Goal: Find contact information: Find contact information

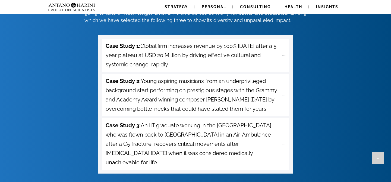
scroll to position [2344, 0]
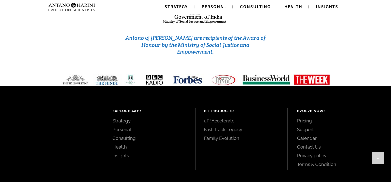
click at [309, 144] on link "Contact Us" at bounding box center [338, 147] width 82 height 6
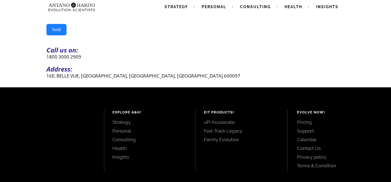
scroll to position [152, 0]
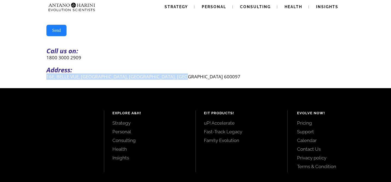
drag, startPoint x: 48, startPoint y: 79, endPoint x: 196, endPoint y: 81, distance: 148.0
click at [196, 80] on p "16E, BELLE VUE, CASUARINA DRIVE, CHENNAI, TAMILNADU 600097" at bounding box center [195, 76] width 298 height 6
copy div "16E, BELLE VUE, CASUARINA DRIVE, CHENNAI, TAMILNADU 600097"
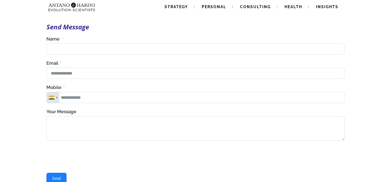
scroll to position [0, 0]
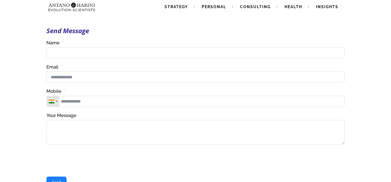
click at [73, 5] on img at bounding box center [60, 7] width 29 height 14
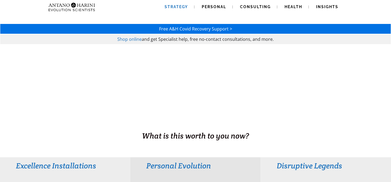
click at [175, 9] on span "Strategy" at bounding box center [176, 7] width 23 height 4
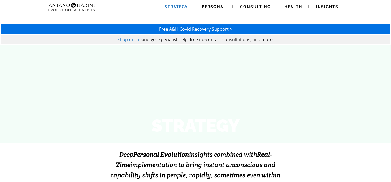
click at [179, 7] on span "Strategy" at bounding box center [176, 7] width 23 height 4
click at [209, 6] on span "Personal" at bounding box center [214, 7] width 24 height 4
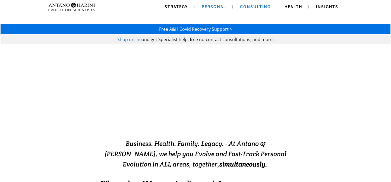
click at [255, 8] on span "Consulting" at bounding box center [255, 7] width 31 height 4
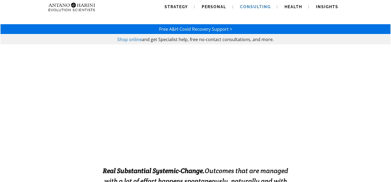
click at [68, 5] on img at bounding box center [60, 7] width 29 height 14
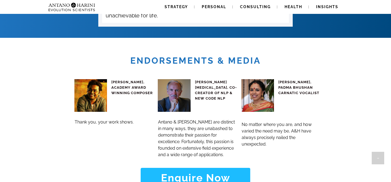
scroll to position [2087, 0]
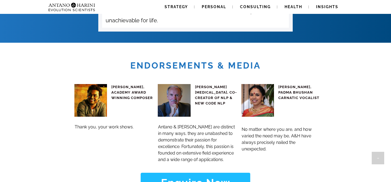
click at [193, 176] on strong "Enquire Now" at bounding box center [195, 182] width 69 height 12
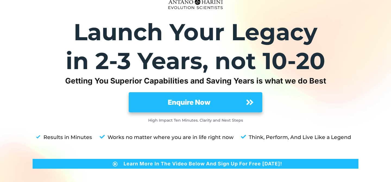
scroll to position [21, 0]
